Goal: Task Accomplishment & Management: Use online tool/utility

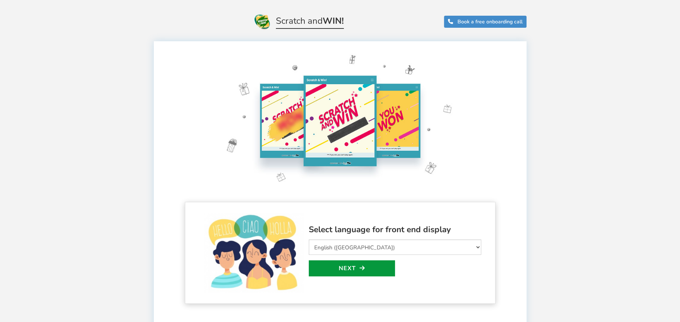
click at [376, 274] on link "Next" at bounding box center [352, 268] width 86 height 16
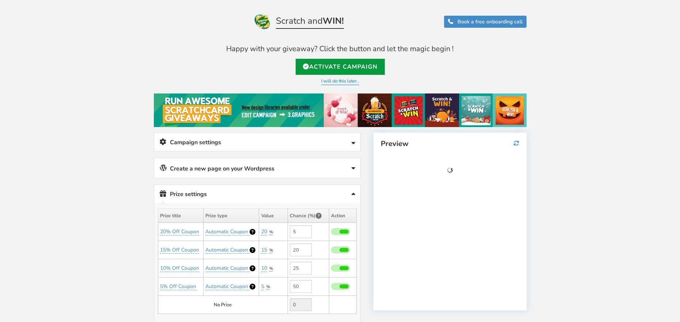
click at [362, 70] on link "Activate Campaign" at bounding box center [340, 67] width 89 height 16
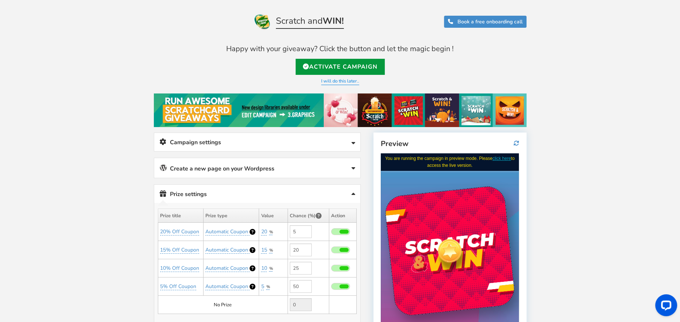
type input "https://amze.me/uVdH2"
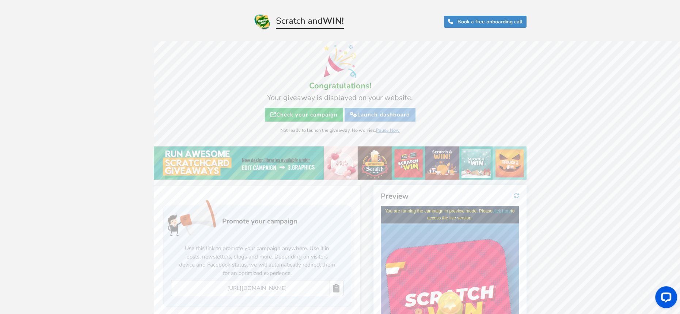
click at [361, 71] on figure at bounding box center [339, 61] width 365 height 33
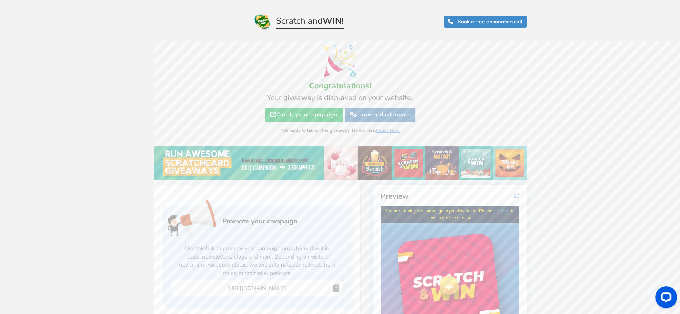
click at [378, 117] on link "Launch dashboard" at bounding box center [379, 115] width 71 height 14
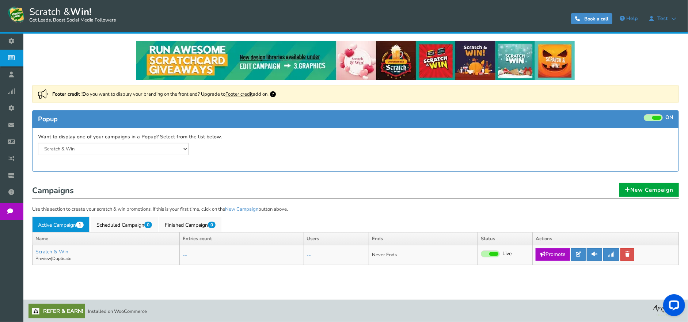
click at [0, 0] on span "Campaigns" at bounding box center [0, 0] width 0 height 0
